Goal: Check status: Check status

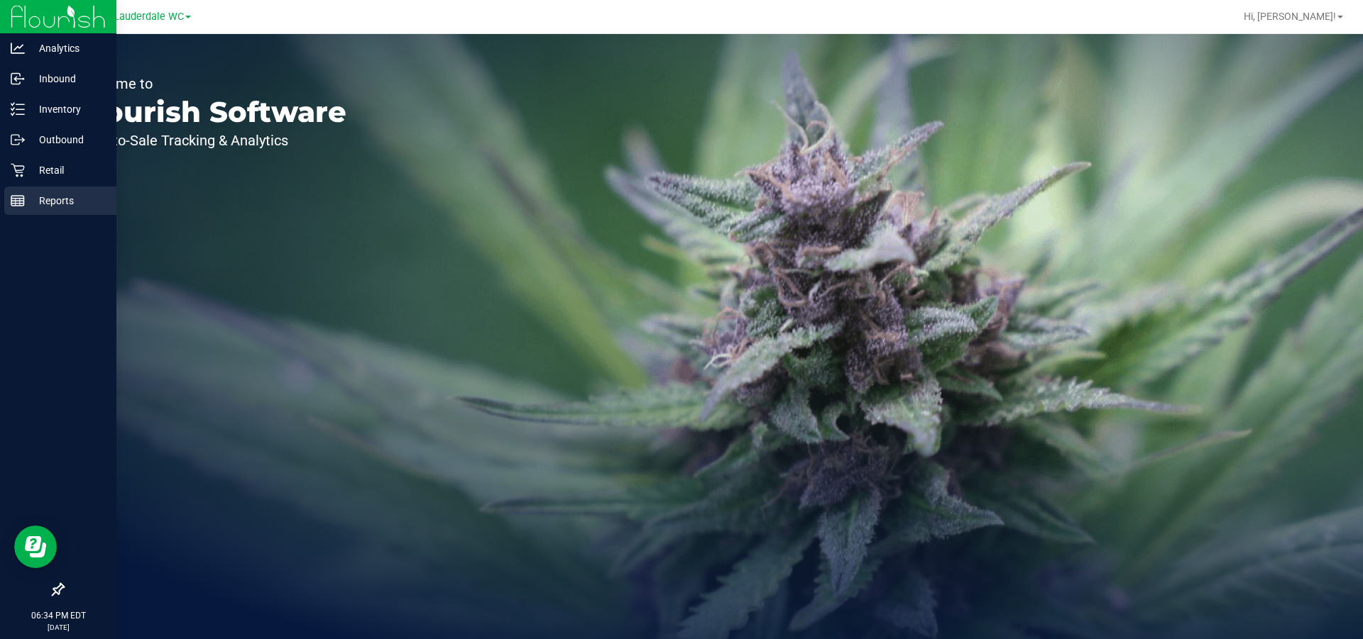
click at [53, 195] on p "Reports" at bounding box center [67, 200] width 85 height 17
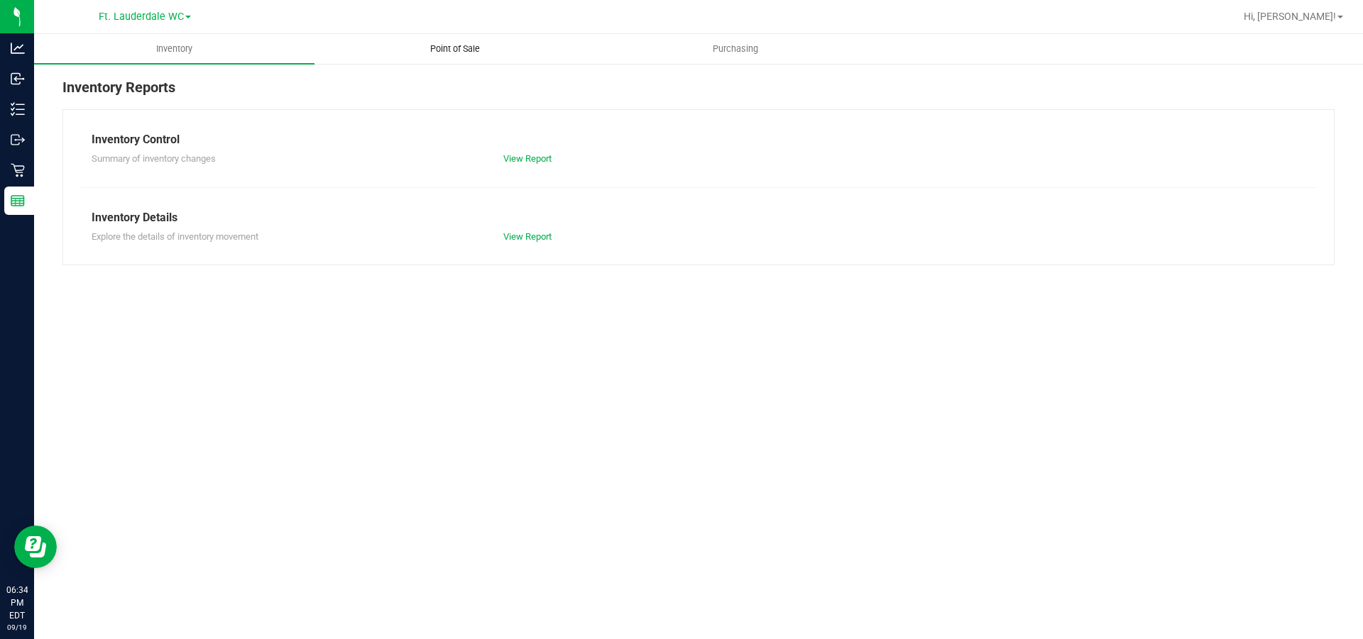
click at [467, 46] on span "Point of Sale" at bounding box center [455, 49] width 88 height 13
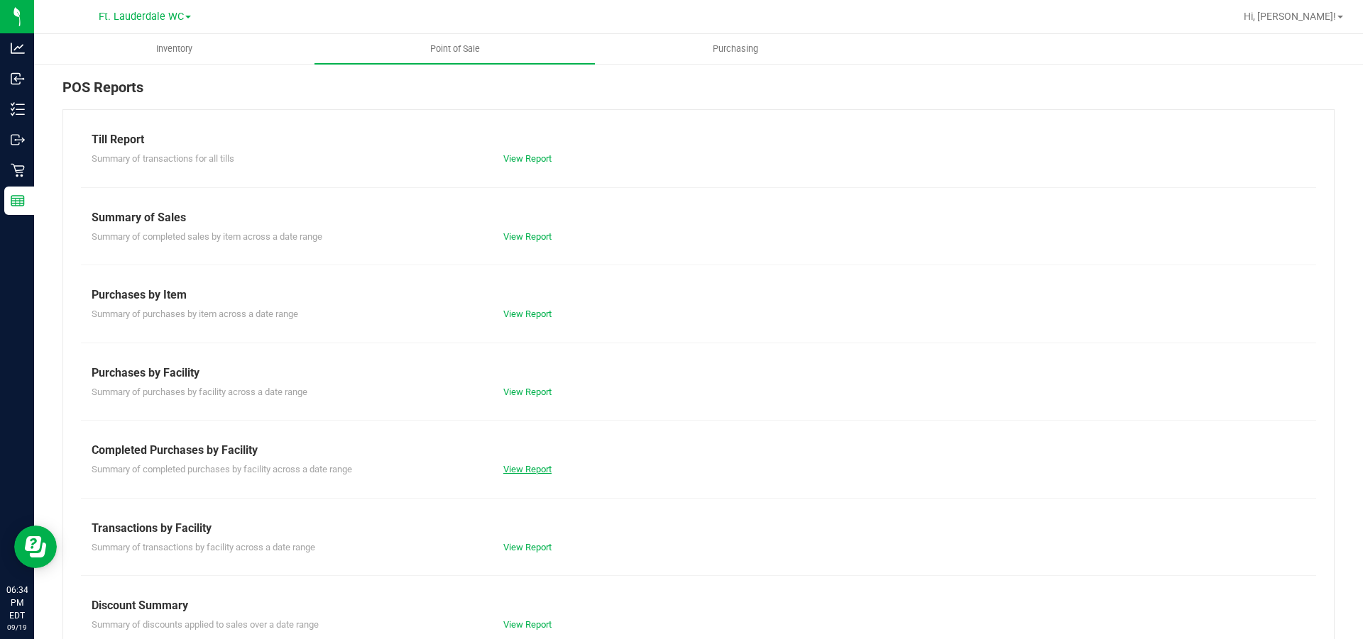
click at [546, 469] on link "View Report" at bounding box center [527, 469] width 48 height 11
